Goal: Task Accomplishment & Management: Use online tool/utility

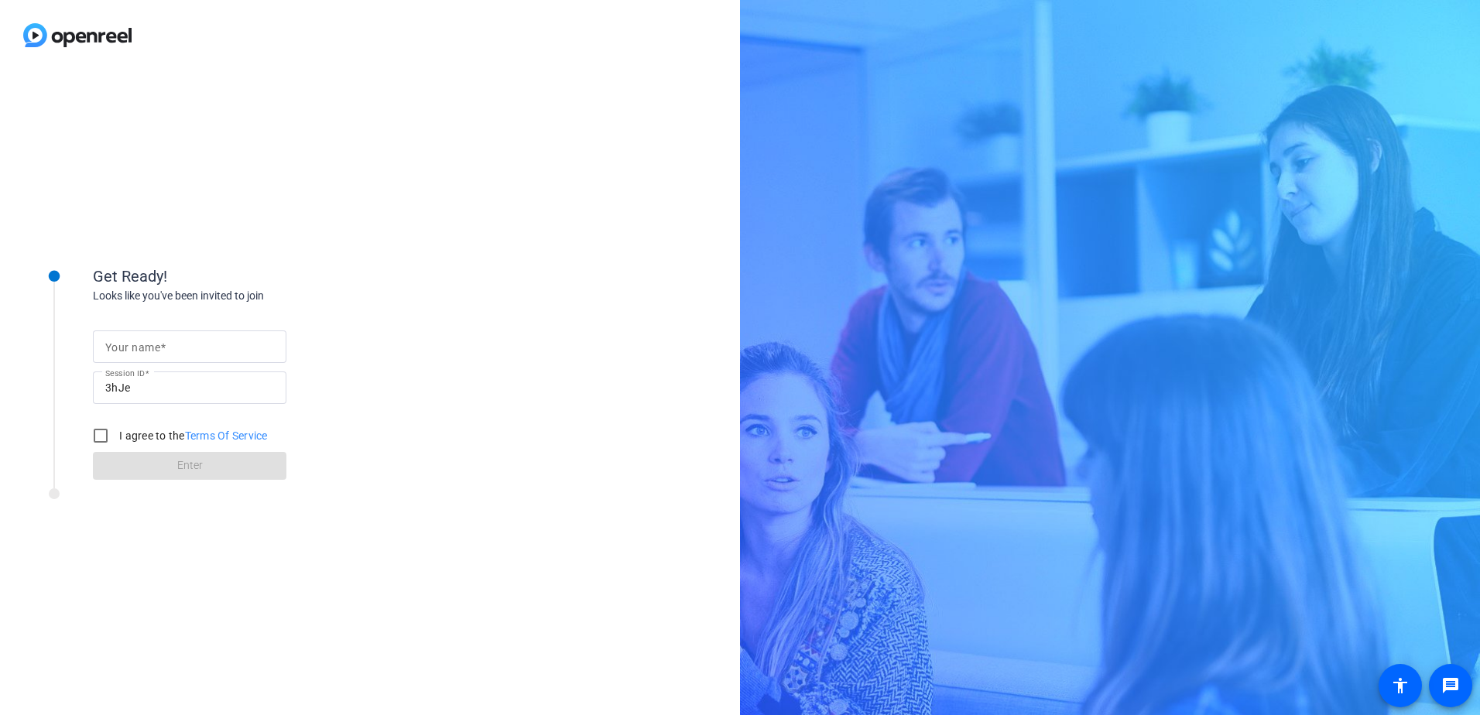
click at [137, 346] on mat-label "Your name" at bounding box center [132, 347] width 55 height 12
click at [137, 346] on input "Your name" at bounding box center [189, 347] width 169 height 19
type input "[PERSON_NAME]"
click at [166, 432] on label "I agree to the Terms Of Service" at bounding box center [192, 435] width 152 height 15
click at [116, 432] on input "I agree to the Terms Of Service" at bounding box center [100, 435] width 31 height 31
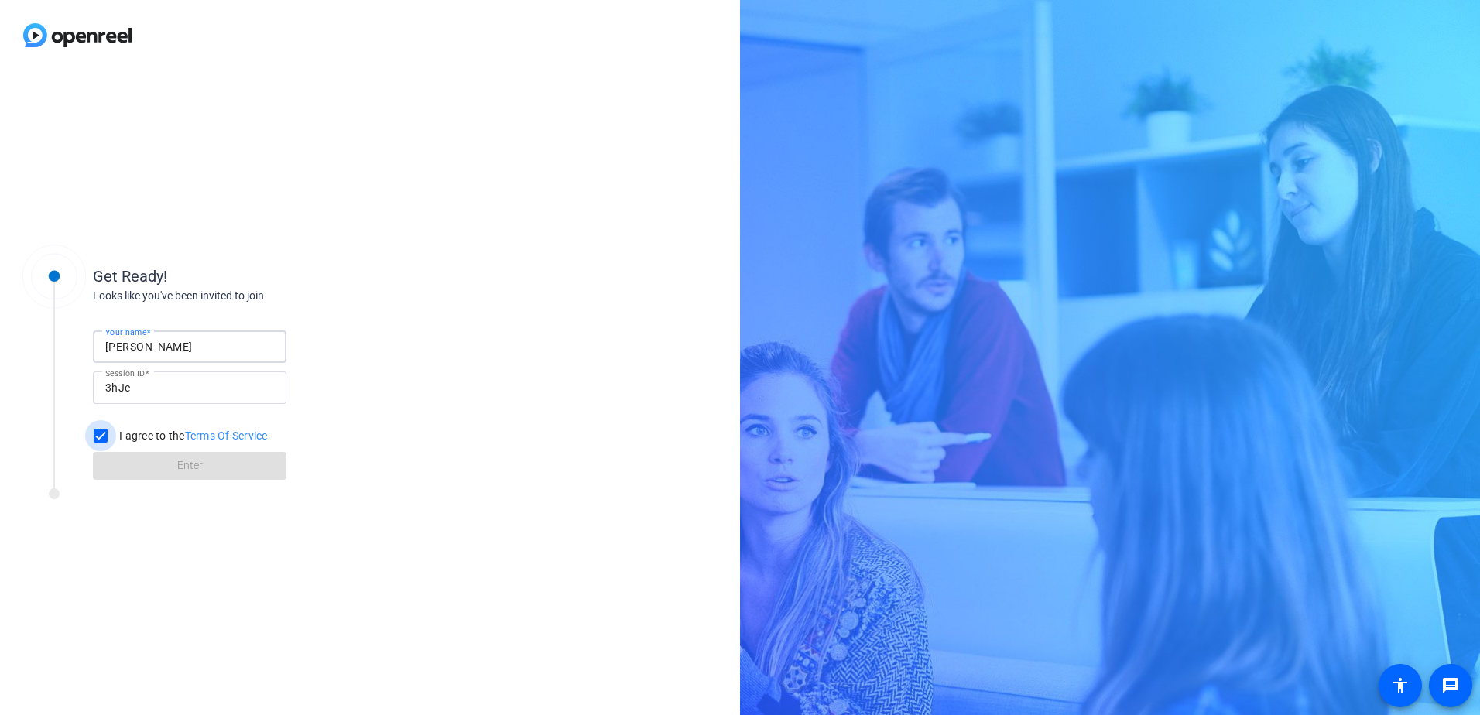
checkbox input "true"
click at [166, 466] on span at bounding box center [190, 466] width 194 height 37
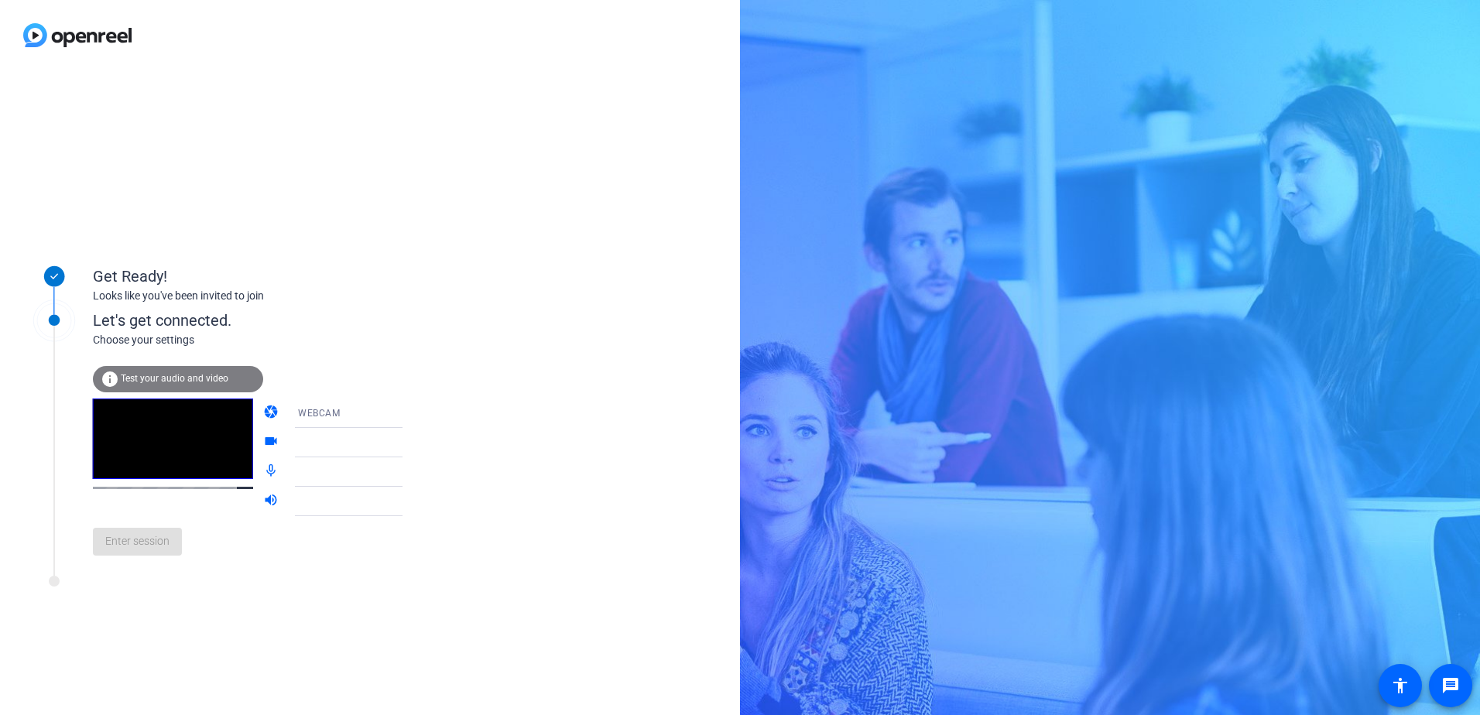
click at [409, 415] on icon at bounding box center [418, 413] width 19 height 19
click at [370, 472] on mat-option "DESKTOP" at bounding box center [336, 474] width 132 height 31
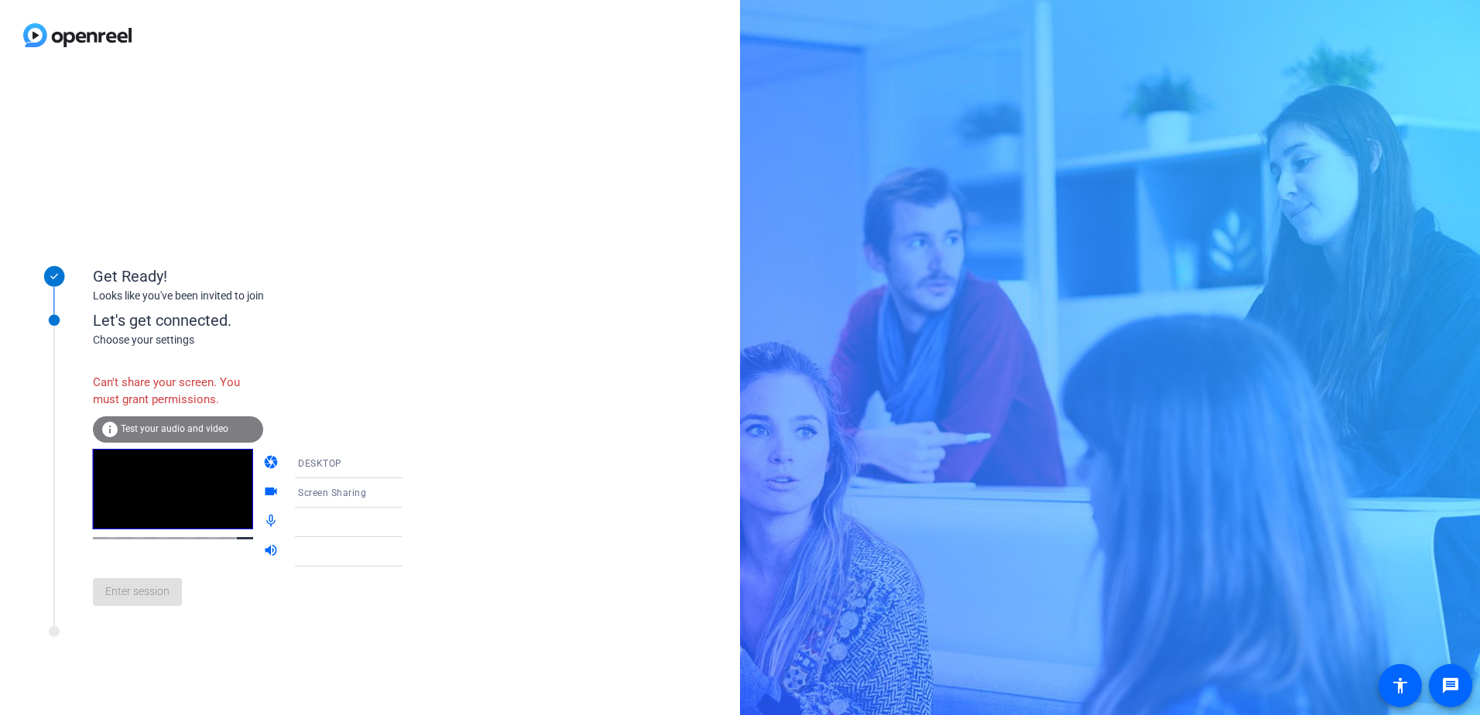
click at [409, 502] on icon at bounding box center [418, 493] width 19 height 19
click at [378, 466] on div at bounding box center [740, 357] width 1480 height 715
click at [409, 466] on icon at bounding box center [418, 463] width 19 height 19
click at [366, 499] on mat-option "WEBCAM" at bounding box center [336, 493] width 132 height 31
click at [185, 427] on span "Test your audio and video" at bounding box center [175, 429] width 108 height 11
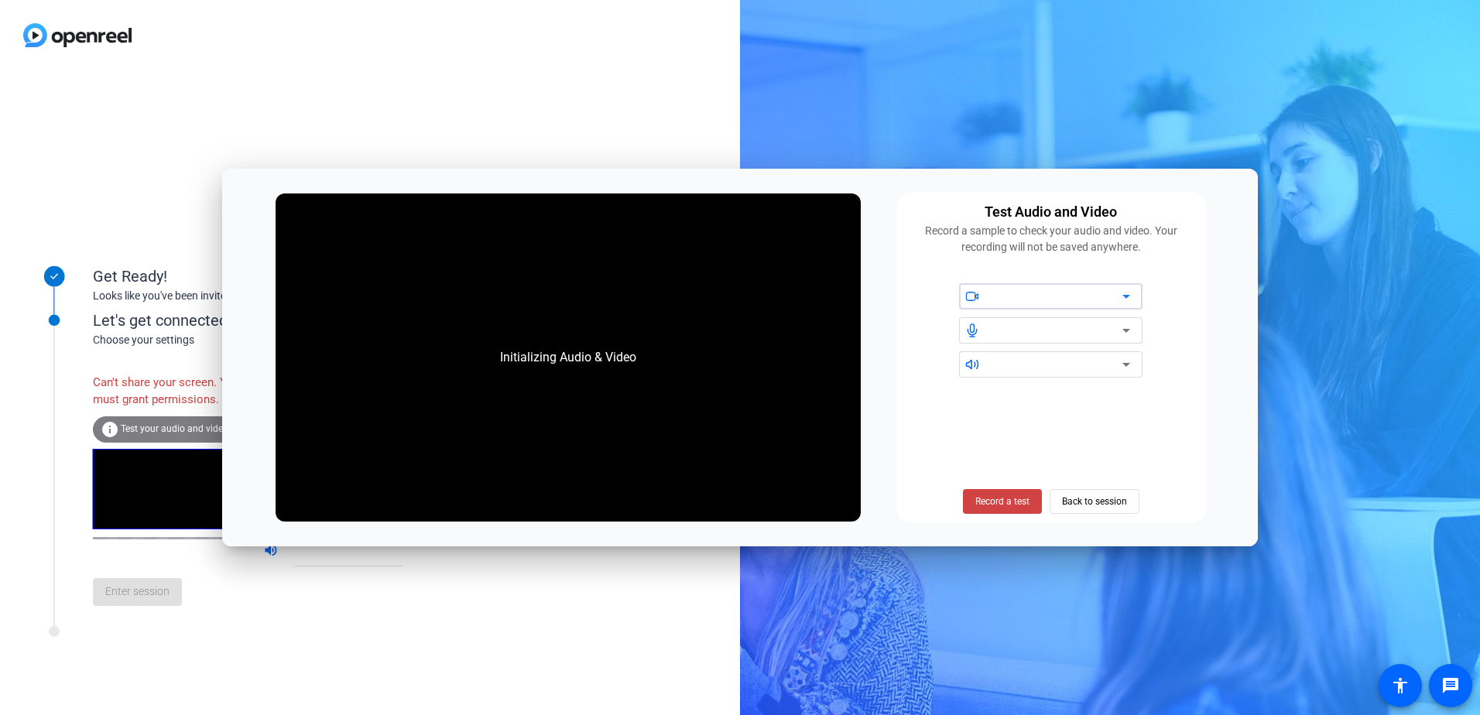
click at [1119, 300] on icon at bounding box center [1126, 296] width 19 height 19
click at [1124, 300] on icon at bounding box center [1126, 296] width 19 height 19
click at [1002, 293] on div at bounding box center [1057, 296] width 132 height 19
click at [1003, 330] on div at bounding box center [1057, 330] width 132 height 19
click at [1021, 355] on mat-select at bounding box center [1060, 364] width 139 height 19
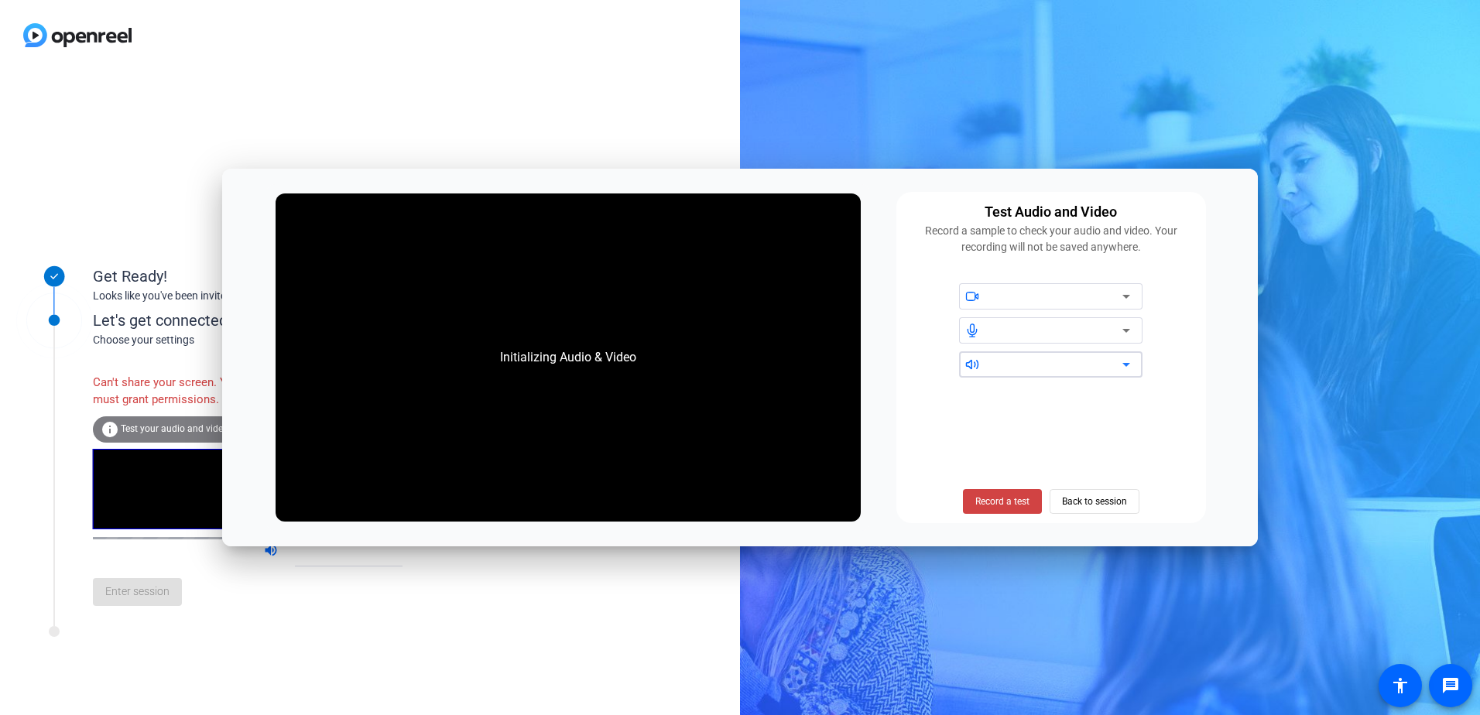
click at [1024, 332] on div at bounding box center [1057, 330] width 132 height 19
click at [1120, 327] on icon at bounding box center [1126, 330] width 19 height 19
click at [1127, 334] on icon at bounding box center [1126, 330] width 19 height 19
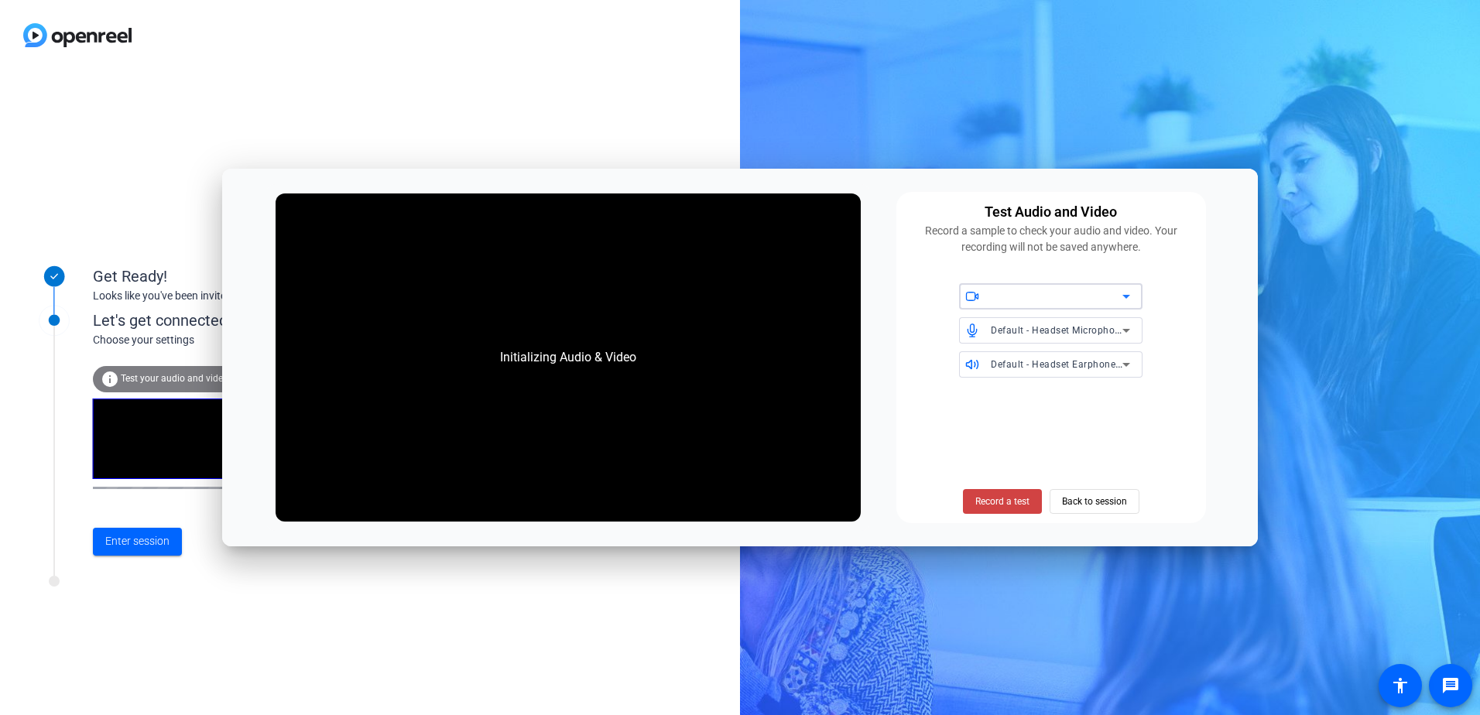
click at [1110, 304] on div at bounding box center [1057, 296] width 132 height 19
click at [1081, 504] on span "Back to session" at bounding box center [1094, 501] width 65 height 29
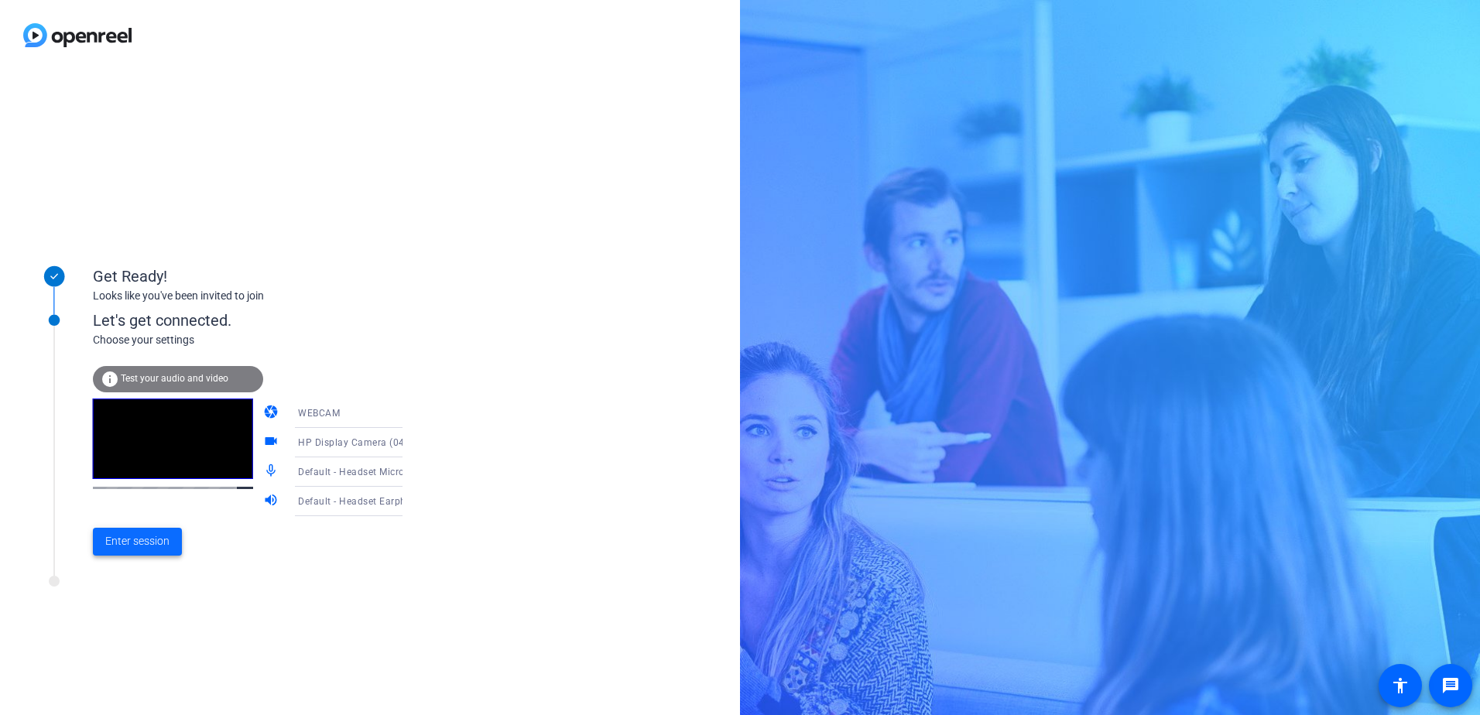
click at [166, 547] on span "Enter session" at bounding box center [137, 541] width 64 height 16
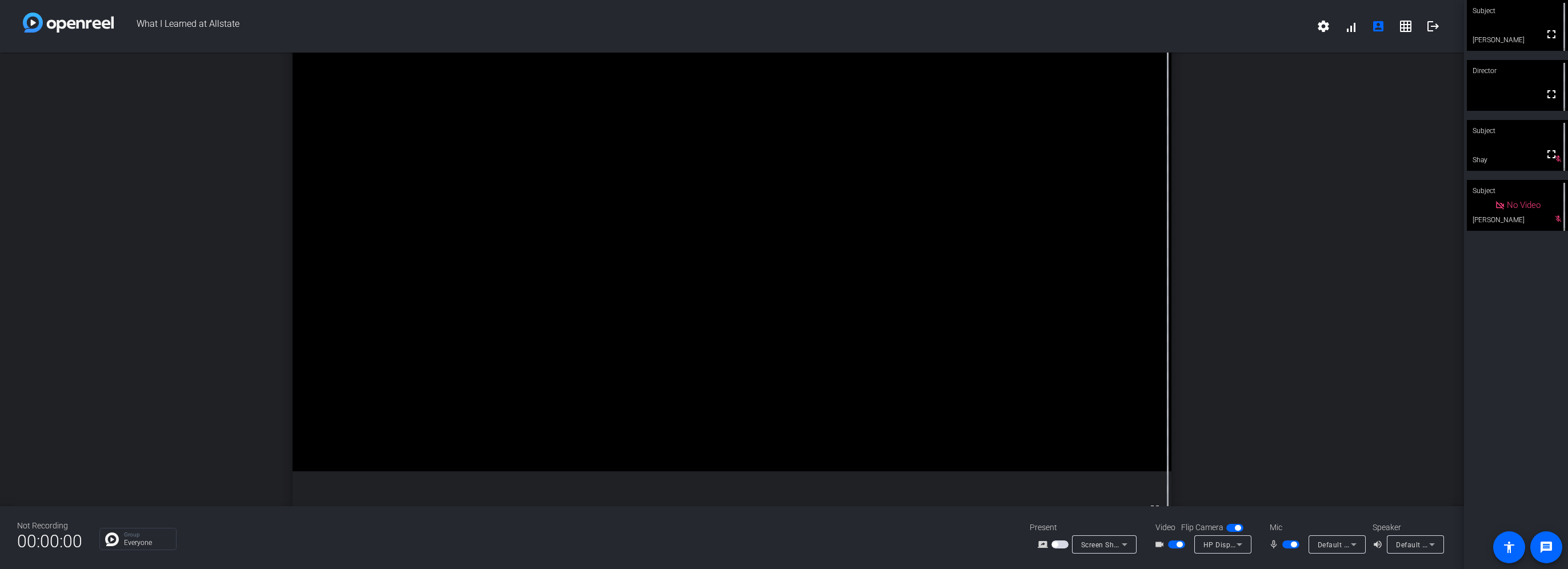
click at [1092, 308] on div "open_in_new Director fullscreen" at bounding box center [732, 279] width 1464 height 454
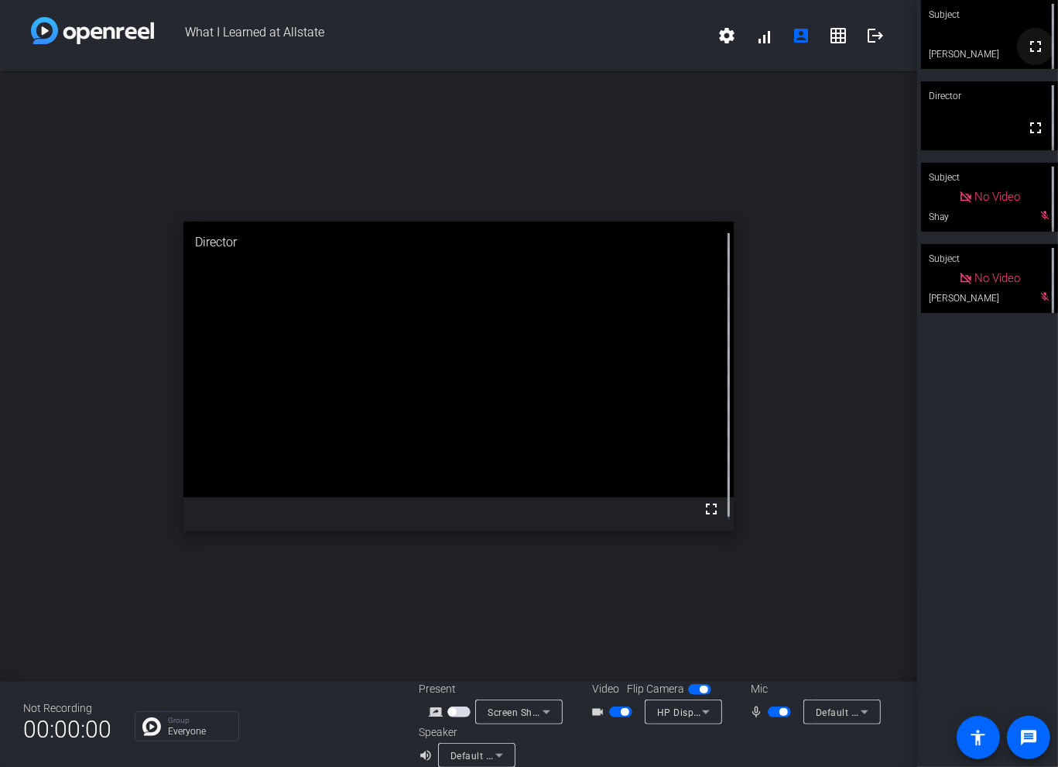
click at [1031, 50] on mat-icon "fullscreen" at bounding box center [1036, 46] width 19 height 19
